Goal: Task Accomplishment & Management: Manage account settings

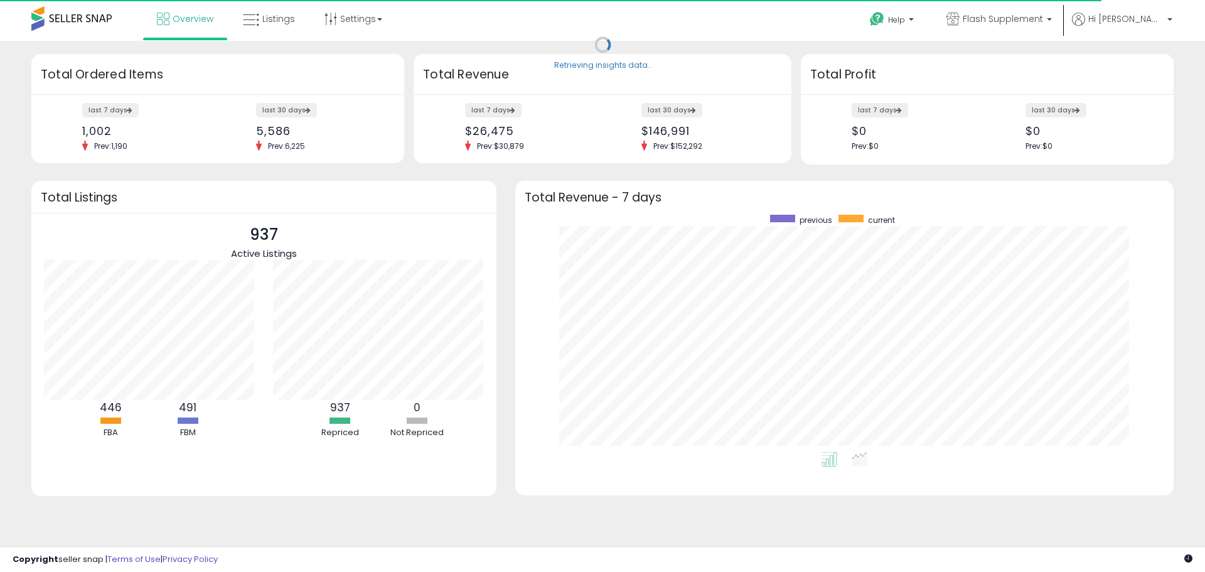
scroll to position [237, 633]
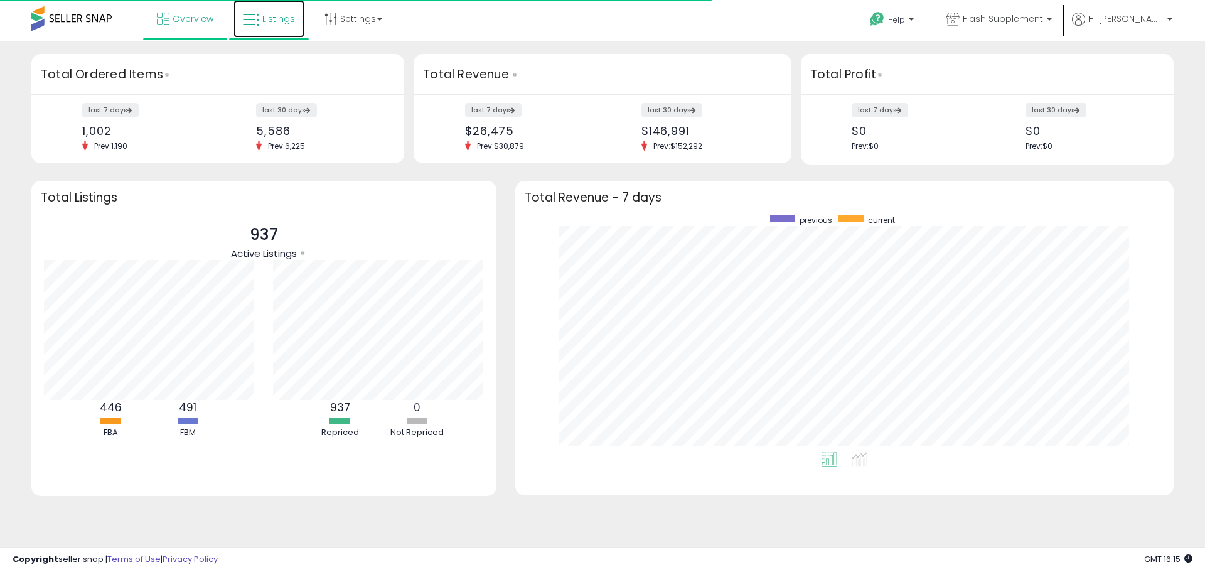
click at [288, 23] on span "Listings" at bounding box center [278, 19] width 33 height 13
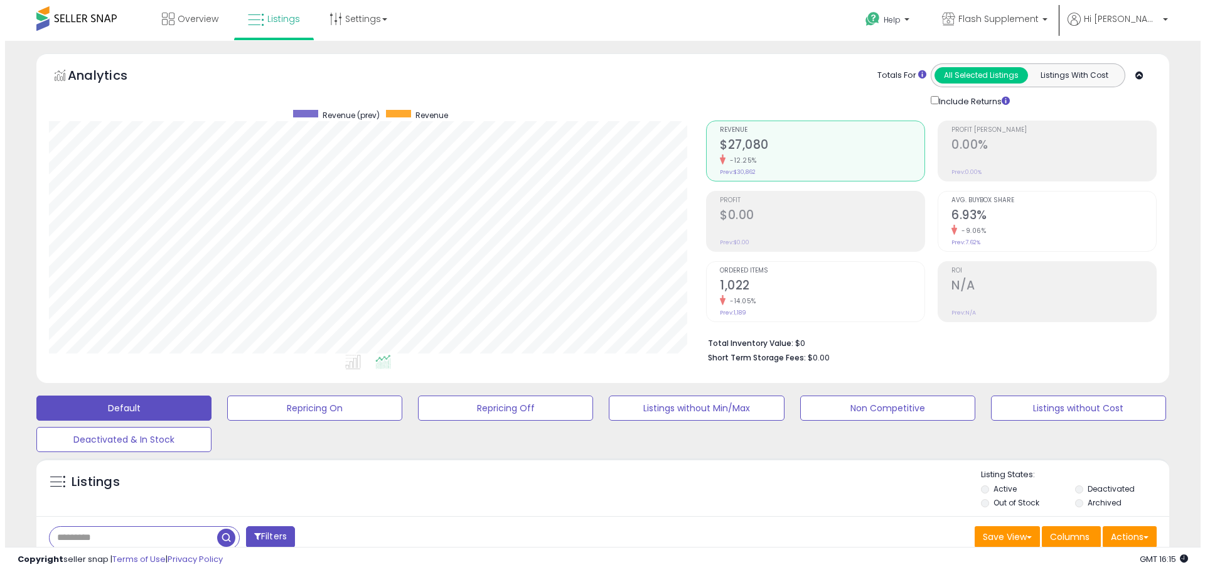
scroll to position [257, 657]
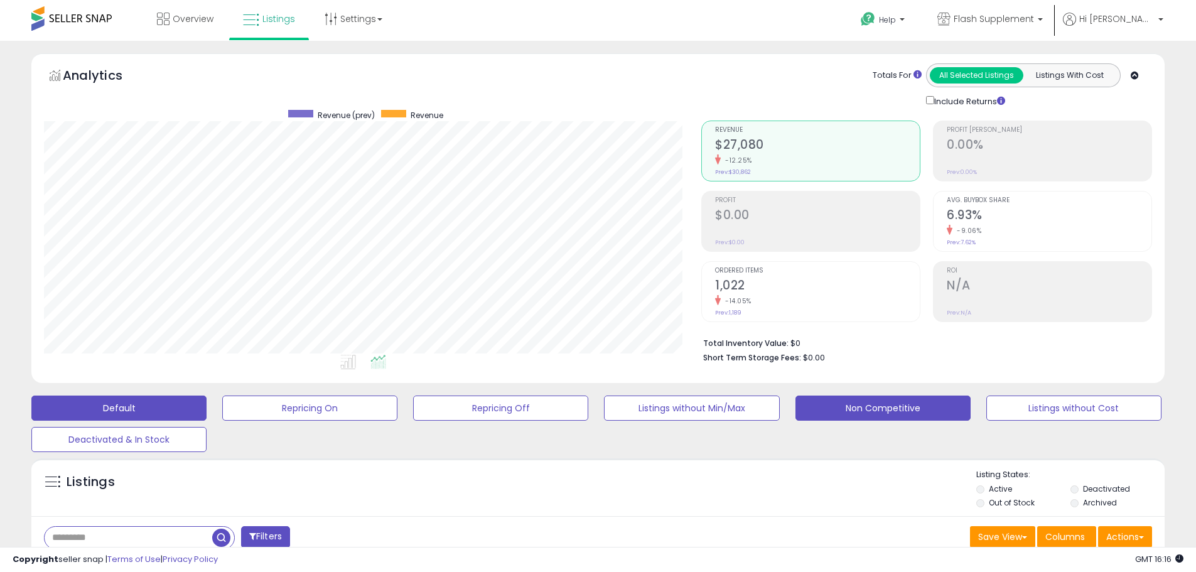
click at [397, 407] on button "Non Competitive" at bounding box center [309, 407] width 175 height 25
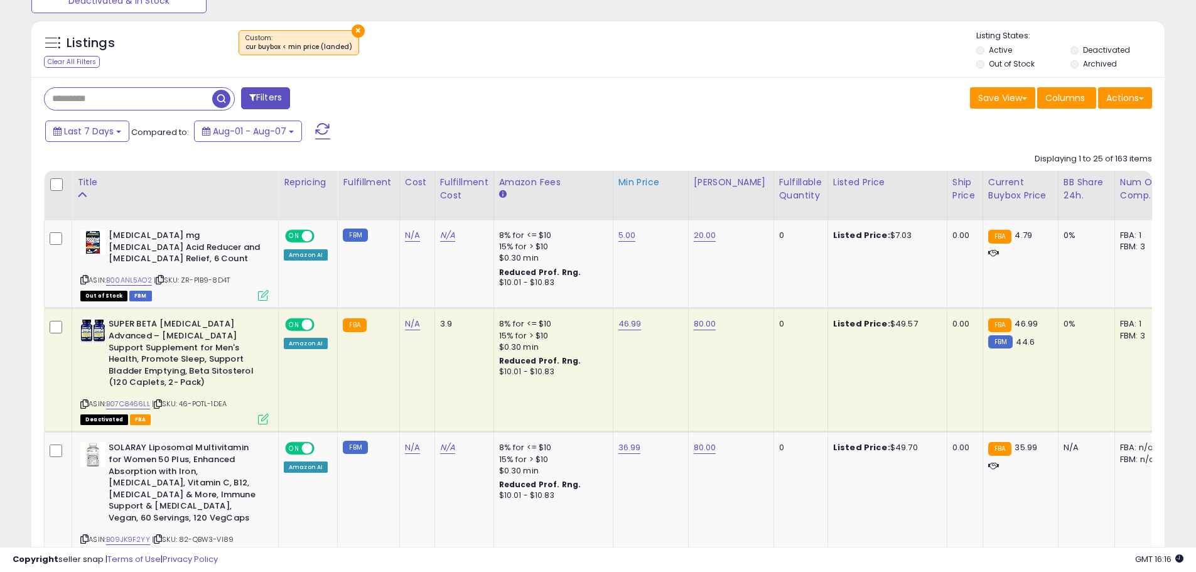
scroll to position [314, 0]
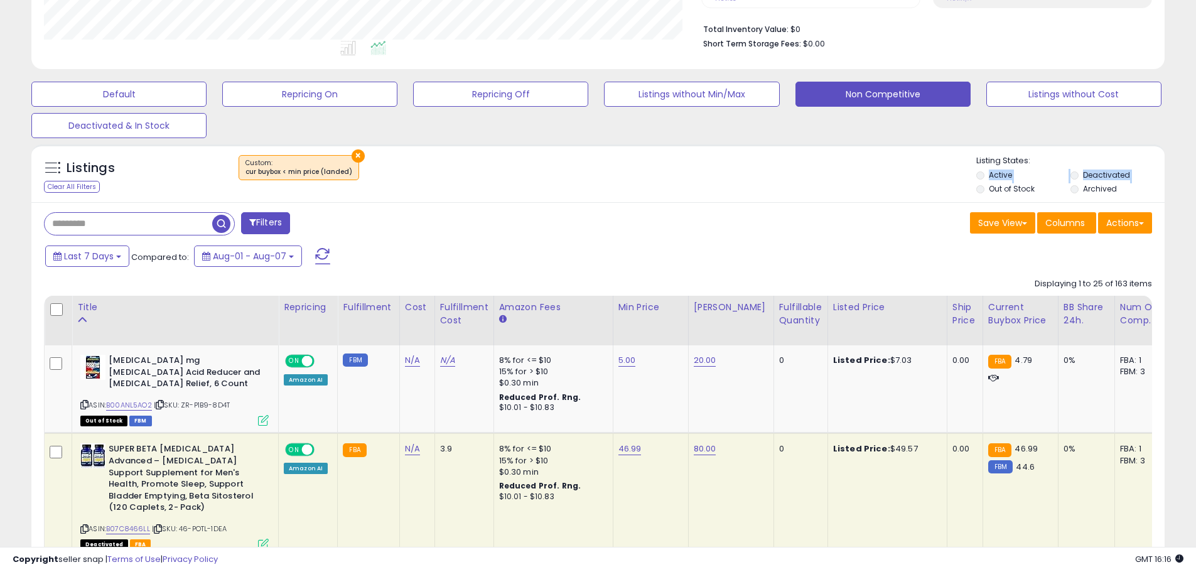
click at [978, 183] on ul "Active Deactivated Out of Stock Archived" at bounding box center [1070, 183] width 188 height 28
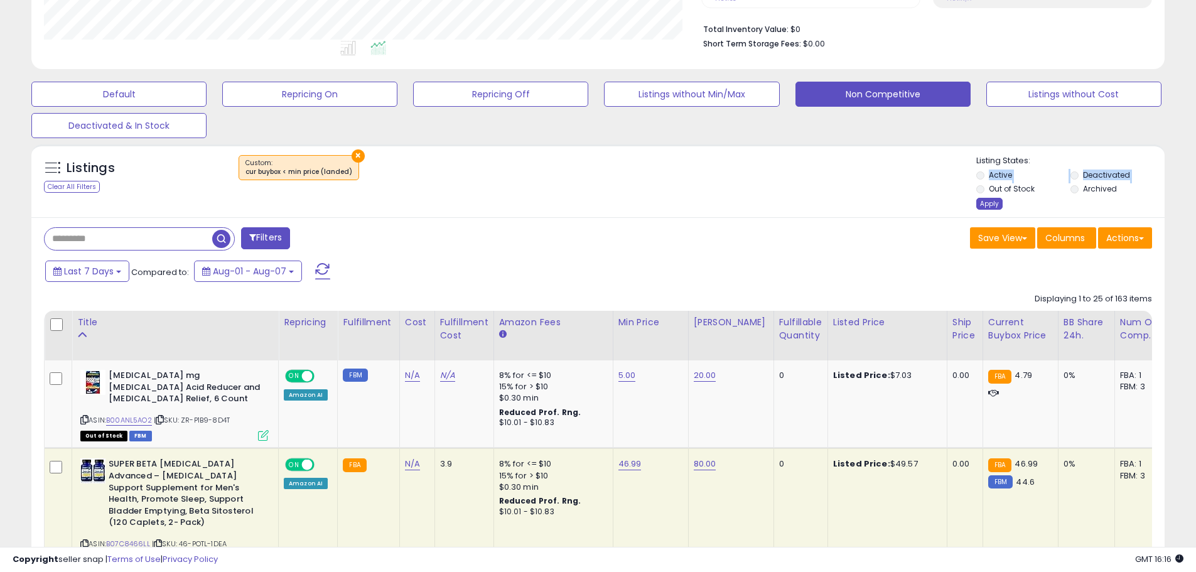
click at [981, 202] on div "Apply" at bounding box center [989, 204] width 26 height 12
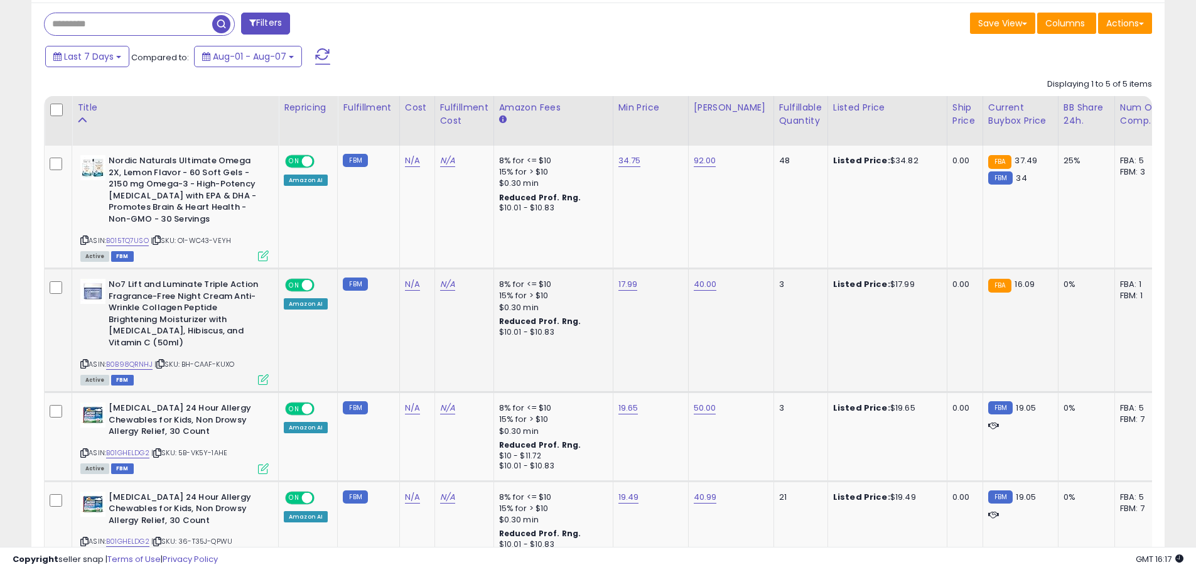
scroll to position [332, 0]
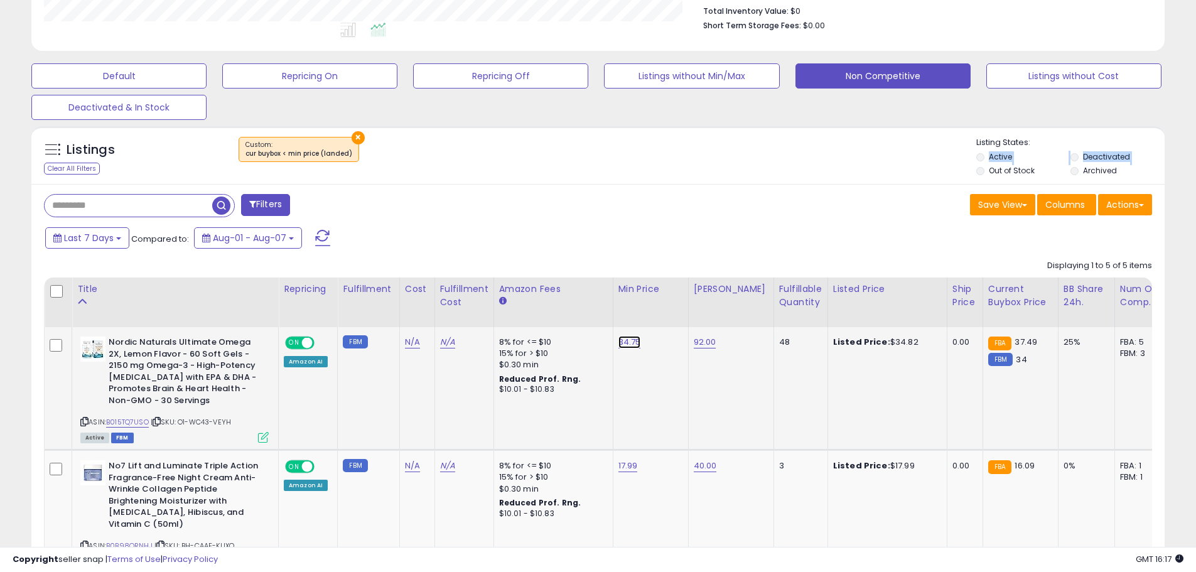
click at [628, 345] on link "34.75" at bounding box center [629, 342] width 23 height 13
drag, startPoint x: 586, startPoint y: 311, endPoint x: 463, endPoint y: 326, distance: 123.9
click at [463, 326] on table "Title Repricing" at bounding box center [945, 558] width 1802 height 563
type input "*****"
click at [663, 313] on icon "submit" at bounding box center [660, 310] width 8 height 8
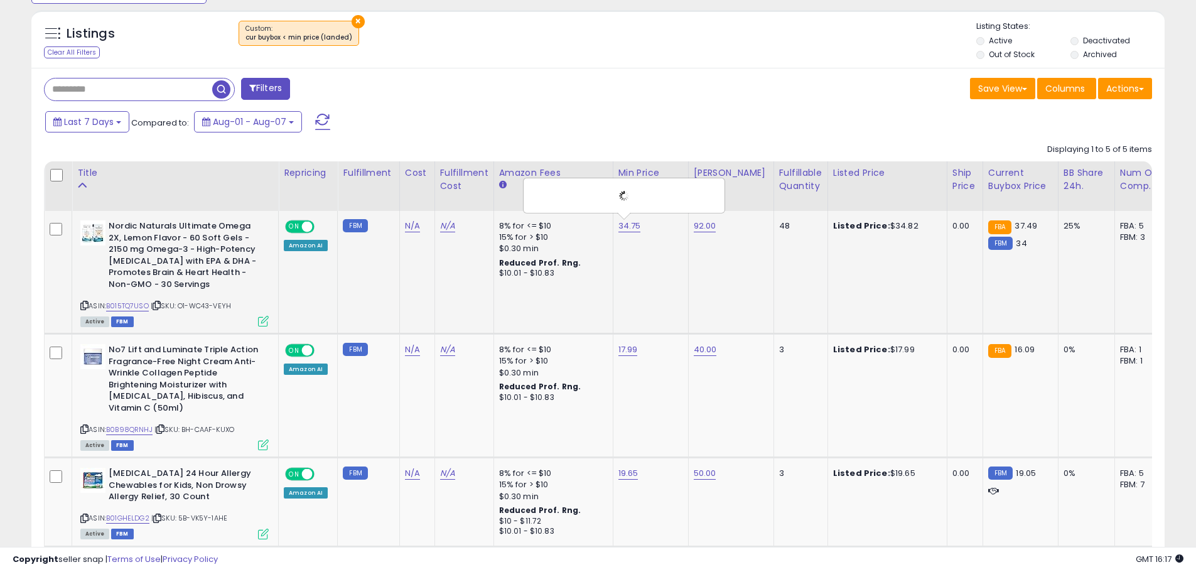
scroll to position [457, 0]
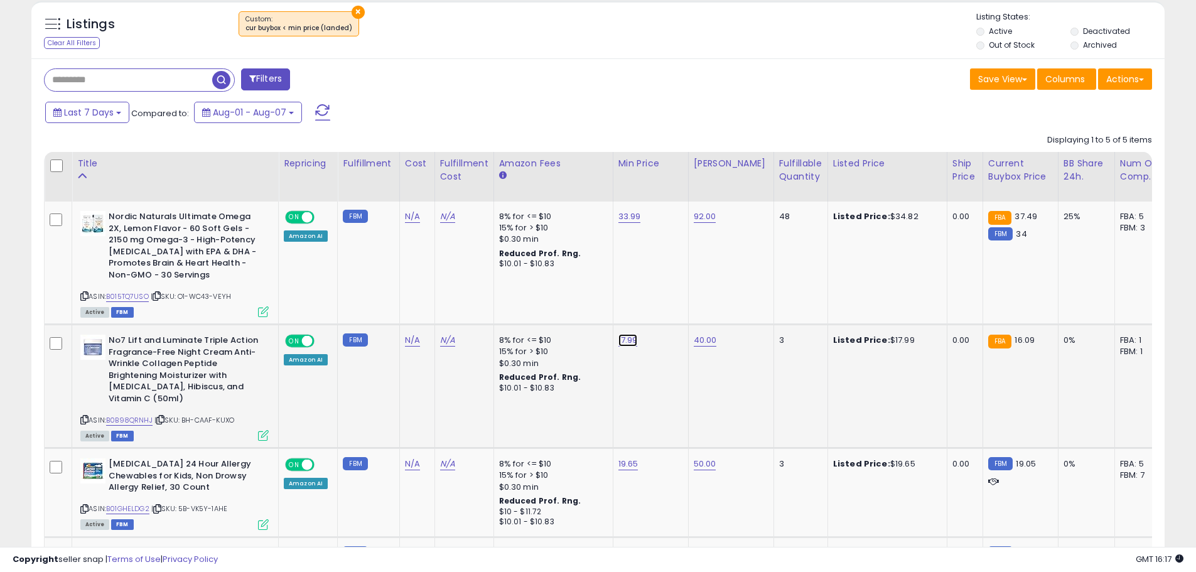
click at [621, 223] on link "17.99" at bounding box center [629, 216] width 23 height 13
drag, startPoint x: 590, startPoint y: 309, endPoint x: 511, endPoint y: 316, distance: 79.4
click at [511, 316] on tbody "Nordic Naturals Ultimate Omega 2X, Lemon Flavor - 60 Soft Gels - 2150 mg Omega-…" at bounding box center [946, 457] width 1802 height 513
type input "**"
click at [669, 313] on button "submit" at bounding box center [658, 308] width 21 height 19
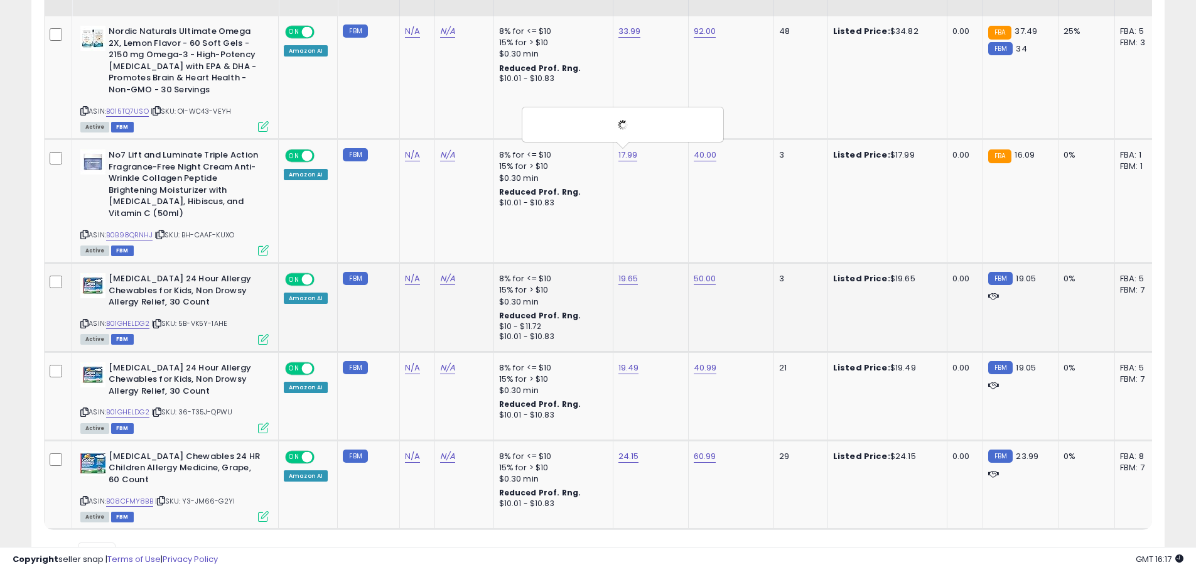
scroll to position [646, 0]
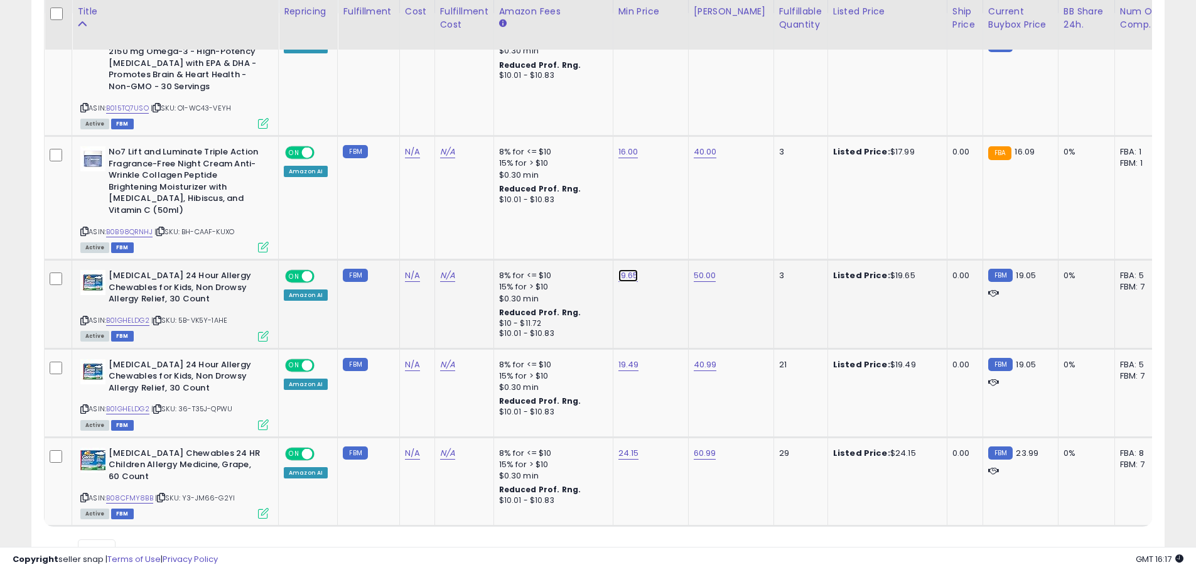
click at [623, 35] on link "19.65" at bounding box center [629, 28] width 23 height 13
click at [554, 249] on input "*****" at bounding box center [588, 244] width 112 height 21
type input "****"
click at [670, 240] on button "submit" at bounding box center [658, 243] width 21 height 19
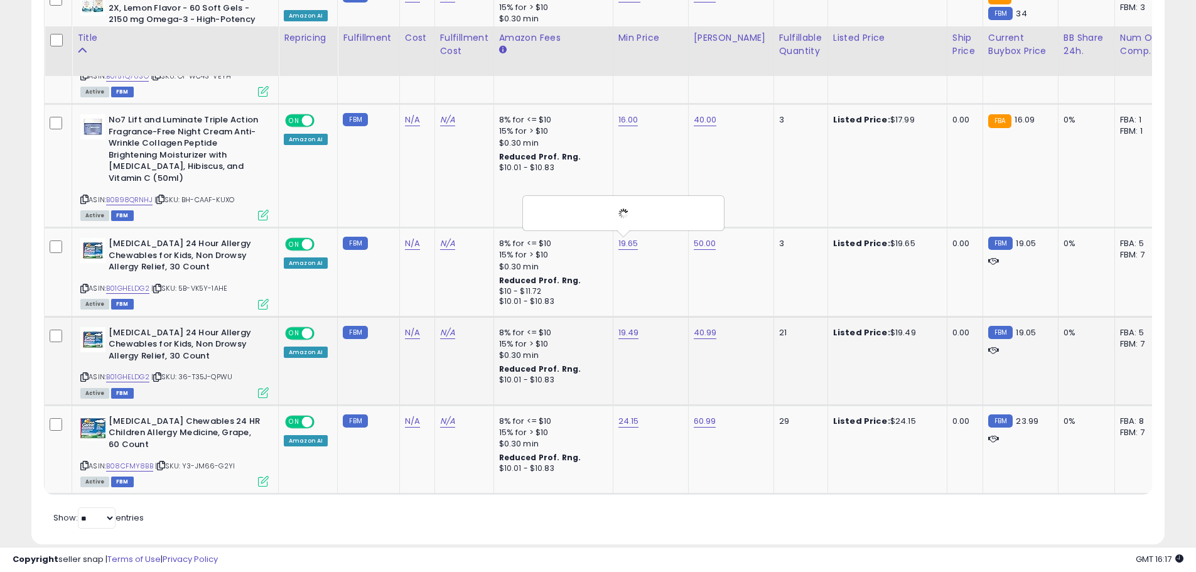
scroll to position [707, 0]
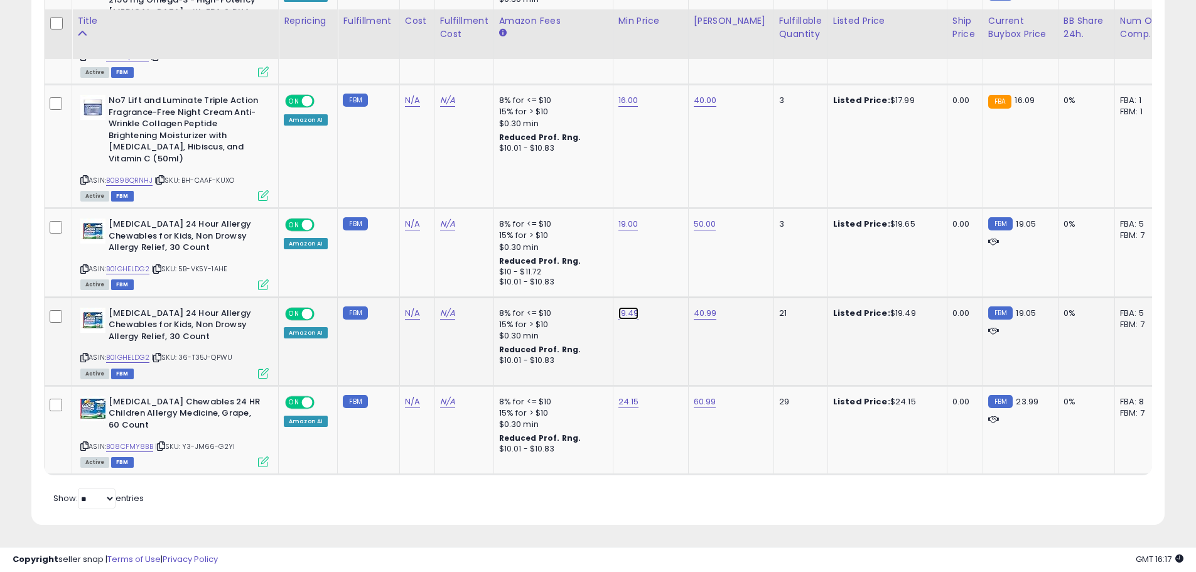
drag, startPoint x: 579, startPoint y: 273, endPoint x: 551, endPoint y: 278, distance: 28.7
click at [551, 278] on input "*****" at bounding box center [588, 282] width 112 height 21
type input "**"
click at [663, 277] on icon "submit" at bounding box center [659, 281] width 8 height 8
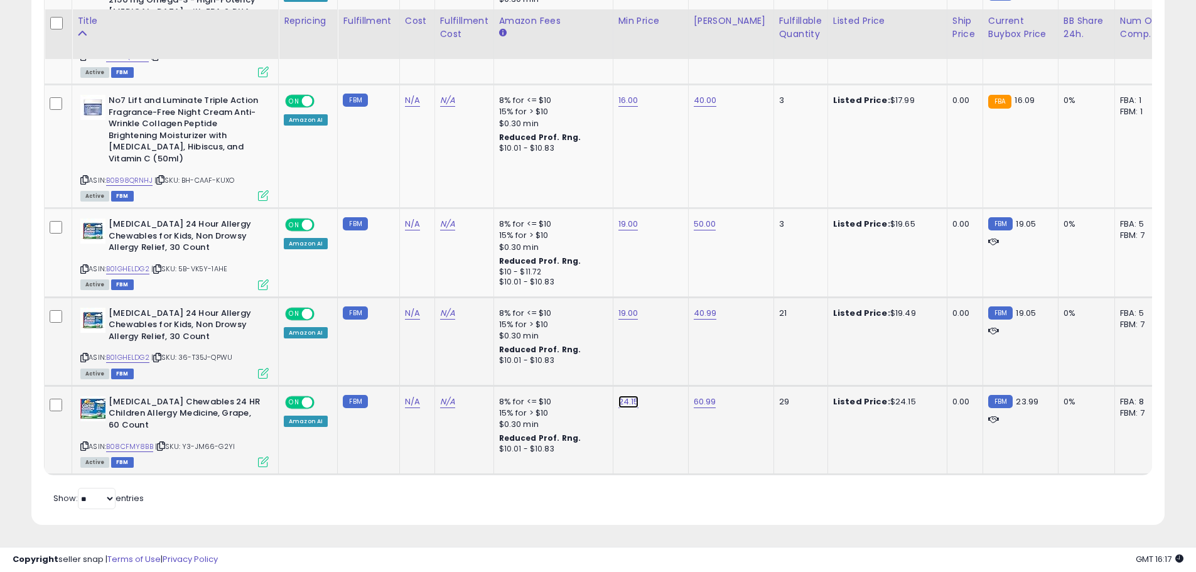
drag, startPoint x: 577, startPoint y: 361, endPoint x: 500, endPoint y: 364, distance: 77.9
click at [495, 366] on tbody "Nordic Naturals Ultimate Omega 2X, Lemon Flavor - 60 Soft Gels - 2150 mg Omega-…" at bounding box center [946, 218] width 1802 height 513
type input "*****"
click at [670, 366] on button "submit" at bounding box center [658, 369] width 21 height 19
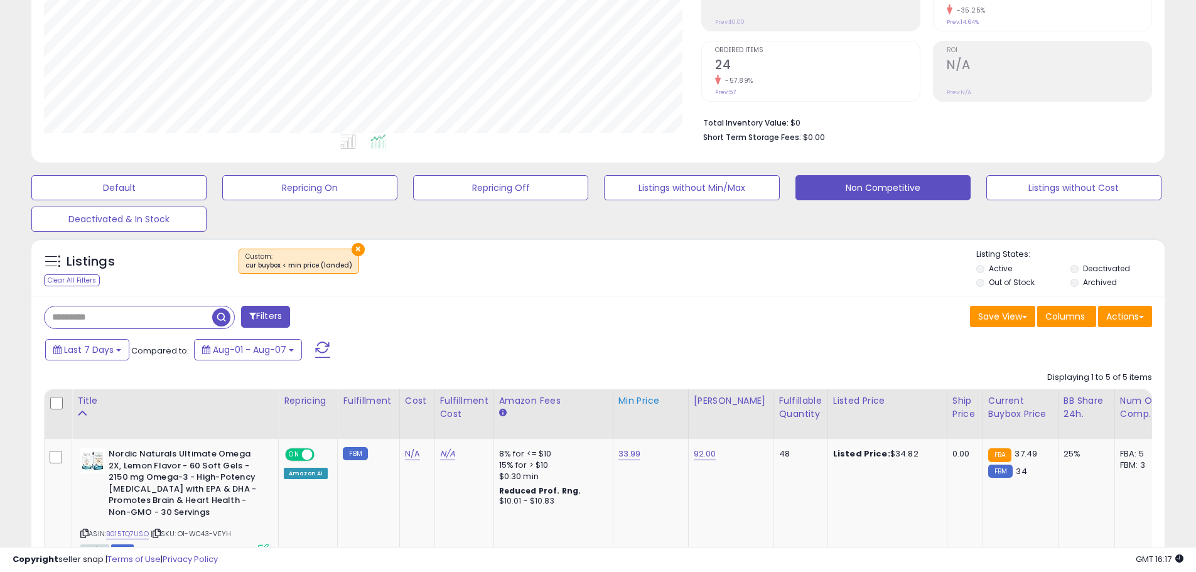
scroll to position [0, 0]
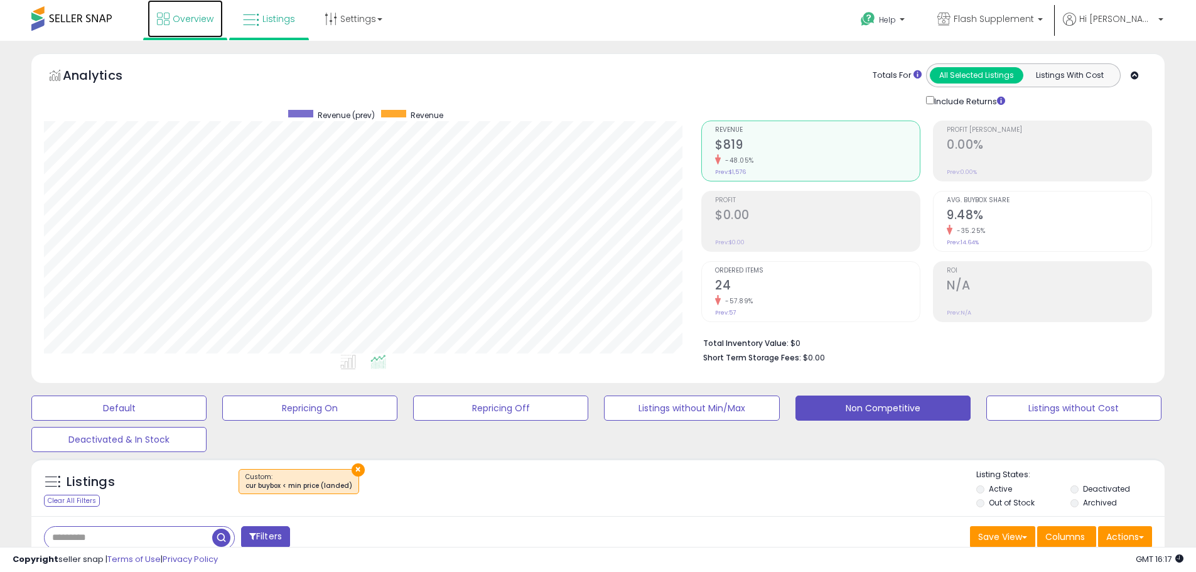
click at [159, 29] on link "Overview" at bounding box center [184, 19] width 75 height 38
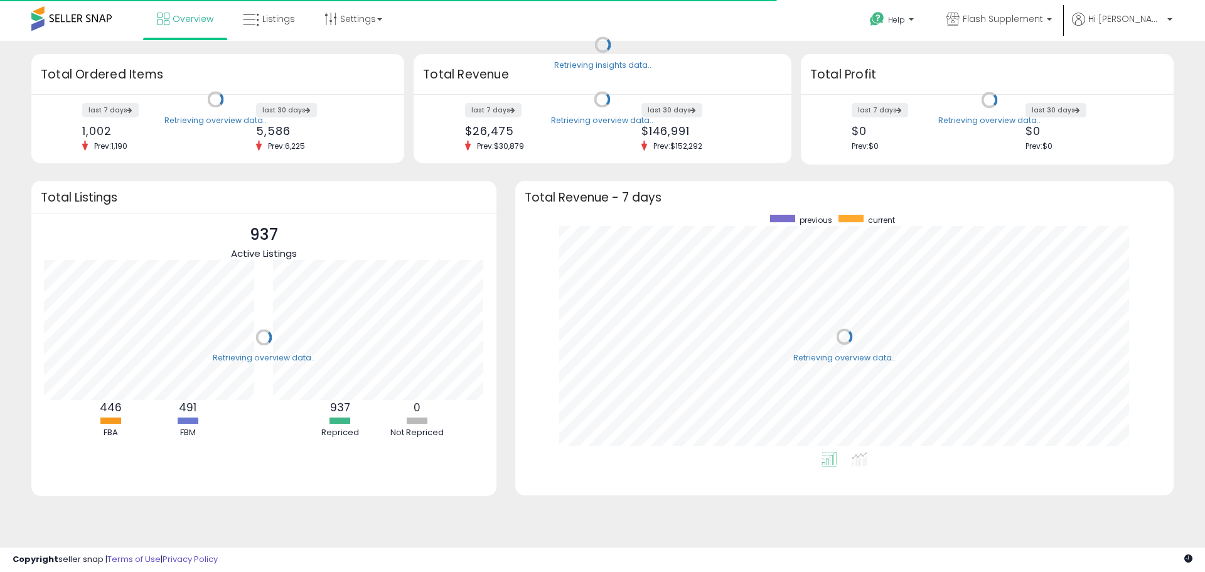
scroll to position [237, 633]
